Goal: Find specific page/section: Find specific page/section

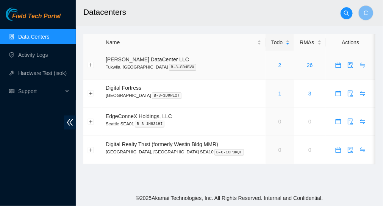
click at [270, 65] on div "2" at bounding box center [280, 65] width 20 height 8
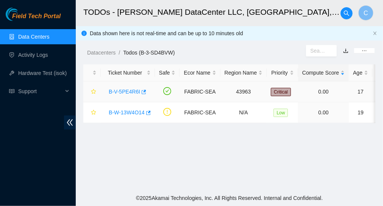
click at [119, 92] on link "B-V-5PE4R6I" at bounding box center [124, 92] width 31 height 6
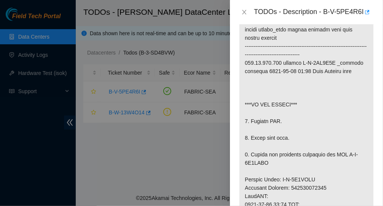
scroll to position [76, 0]
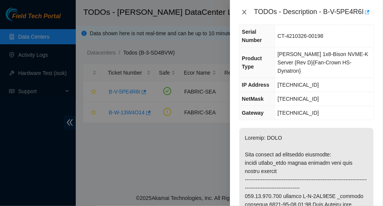
drag, startPoint x: 243, startPoint y: 11, endPoint x: 242, endPoint y: 15, distance: 4.6
click at [243, 11] on icon "close" at bounding box center [244, 12] width 4 height 5
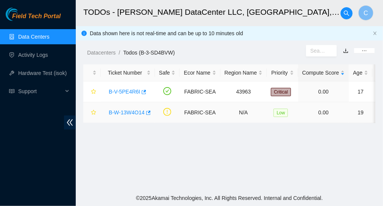
click at [124, 111] on link "B-W-13W4O14" at bounding box center [127, 113] width 36 height 6
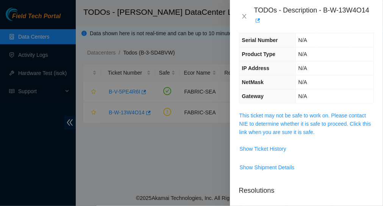
drag, startPoint x: 160, startPoint y: 156, endPoint x: 220, endPoint y: 101, distance: 81.3
click at [162, 156] on div at bounding box center [191, 103] width 383 height 206
click at [247, 15] on icon "close" at bounding box center [245, 16] width 6 height 6
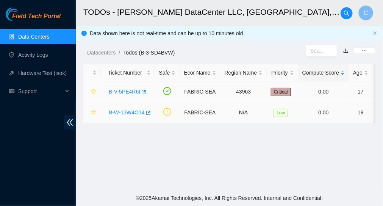
scroll to position [76, 0]
